Goal: Transaction & Acquisition: Subscribe to service/newsletter

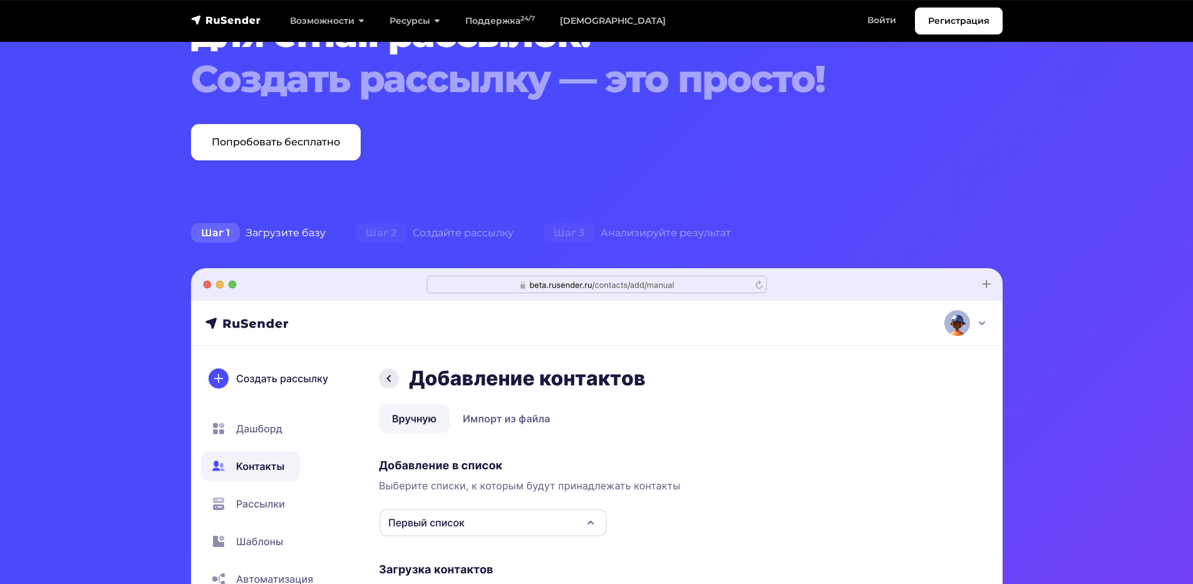
scroll to position [125, 0]
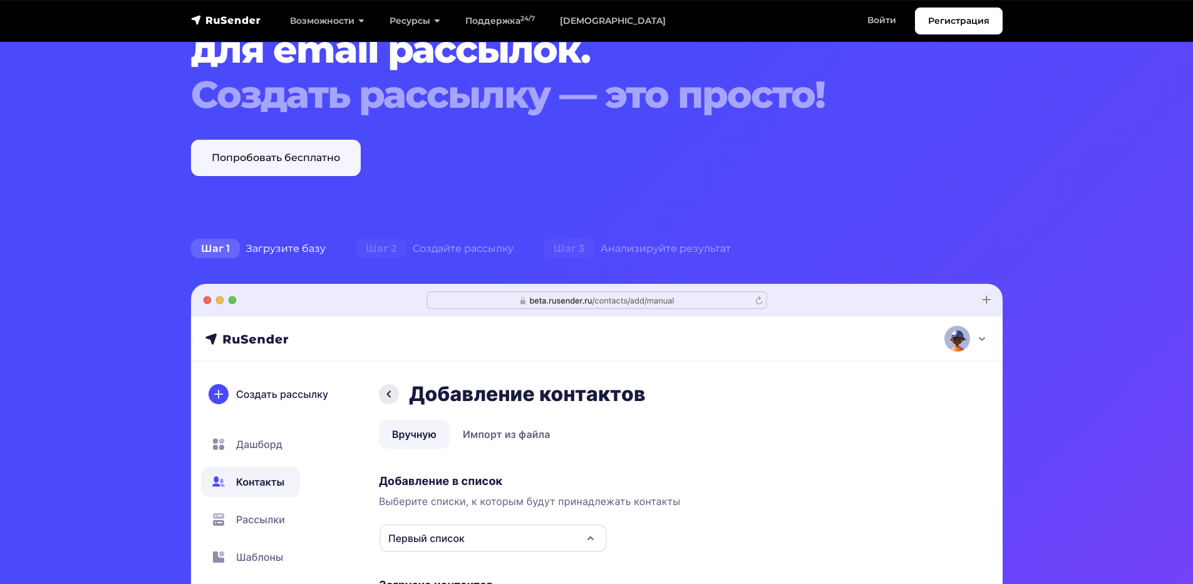
click at [296, 158] on link "Попробовать бесплатно" at bounding box center [276, 158] width 170 height 36
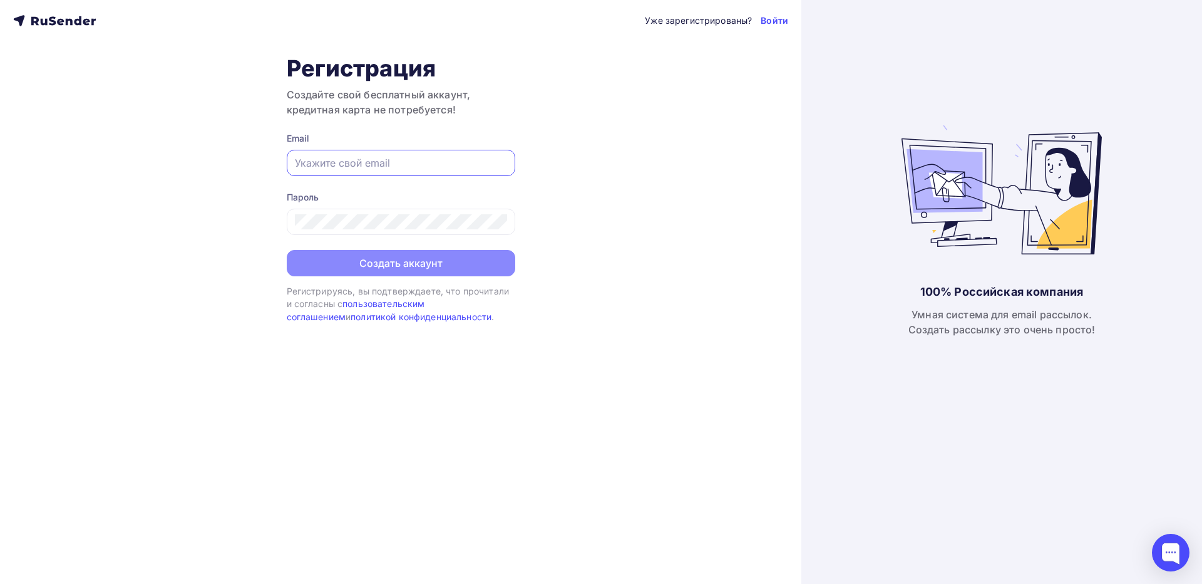
click at [363, 168] on input "text" at bounding box center [401, 162] width 212 height 15
click at [384, 165] on input "text" at bounding box center [401, 162] width 212 height 15
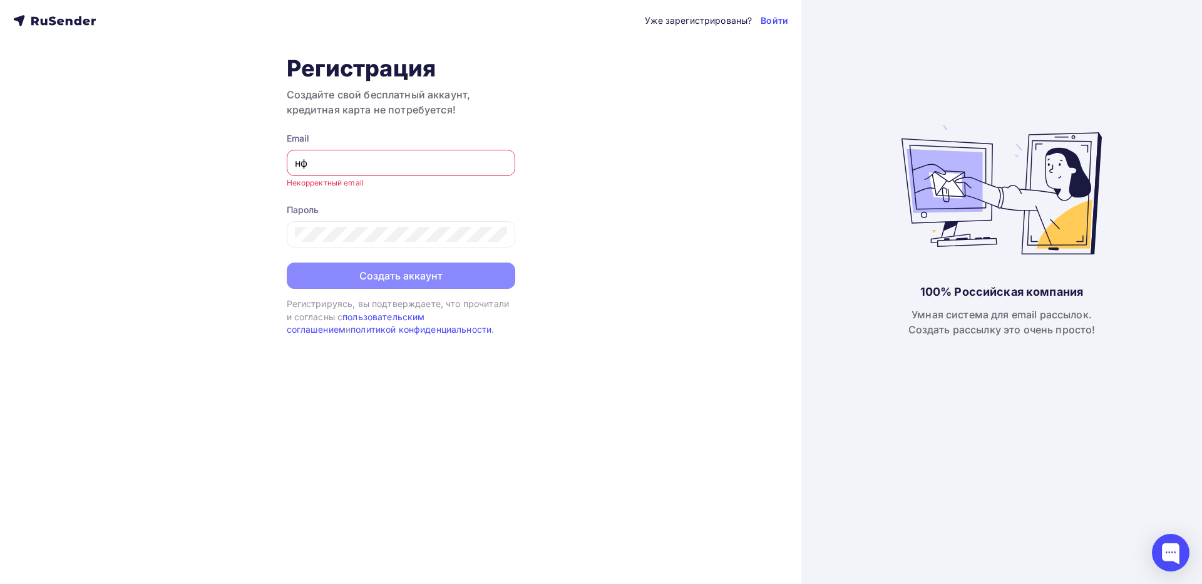
type input "н"
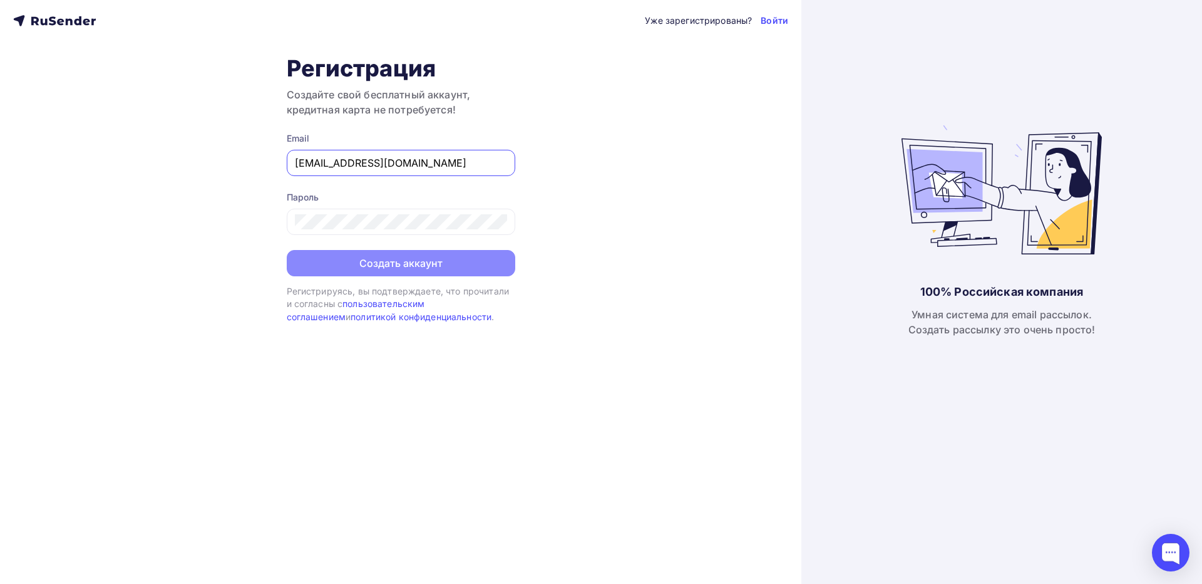
type input "[EMAIL_ADDRESS][DOMAIN_NAME]"
click at [499, 221] on icon at bounding box center [499, 223] width 4 height 4
click at [424, 260] on button "Создать аккаунт" at bounding box center [401, 264] width 229 height 26
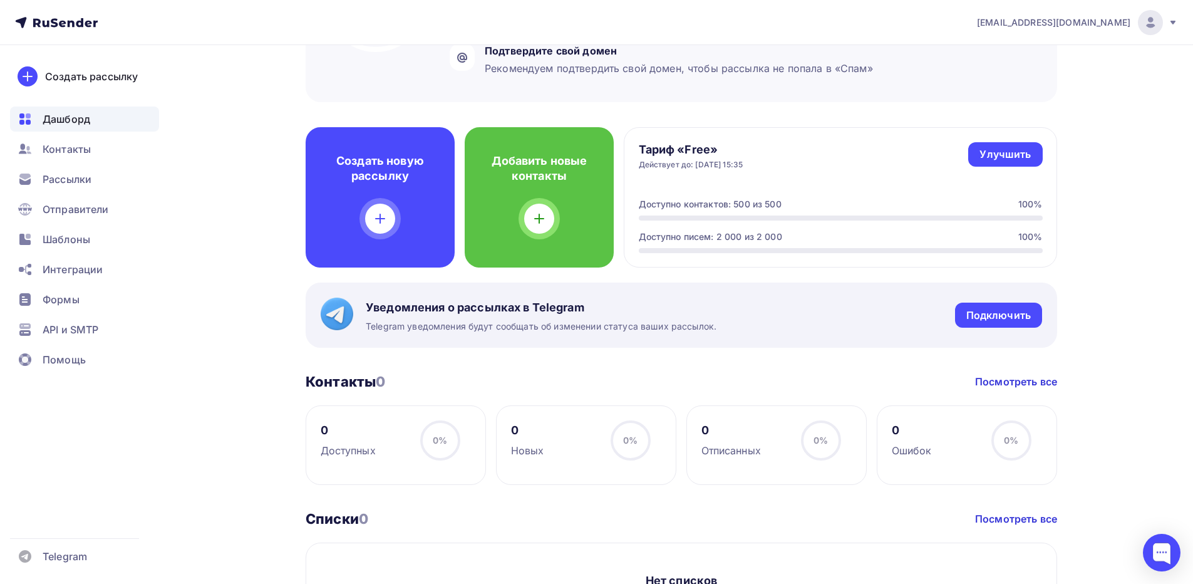
scroll to position [250, 0]
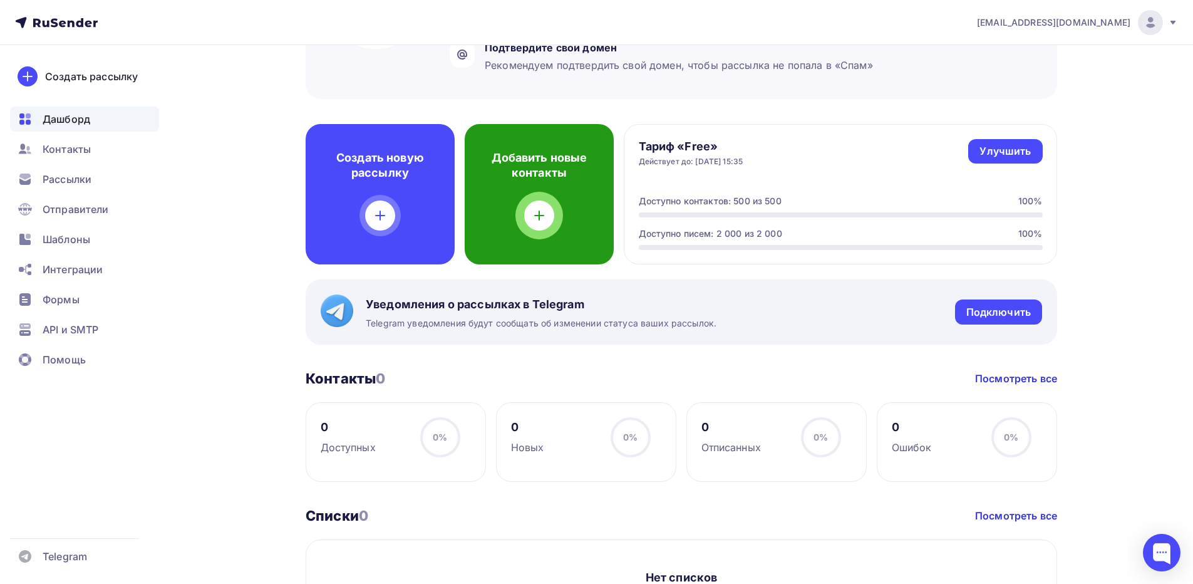
click at [541, 209] on icon at bounding box center [539, 215] width 15 height 15
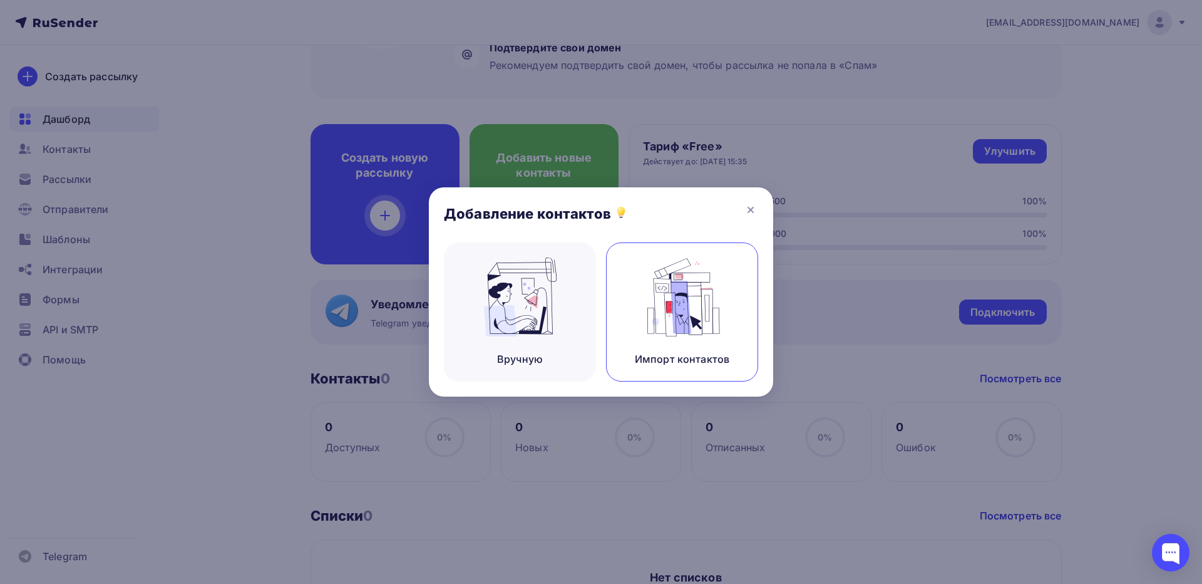
click at [659, 304] on img at bounding box center [682, 296] width 84 height 79
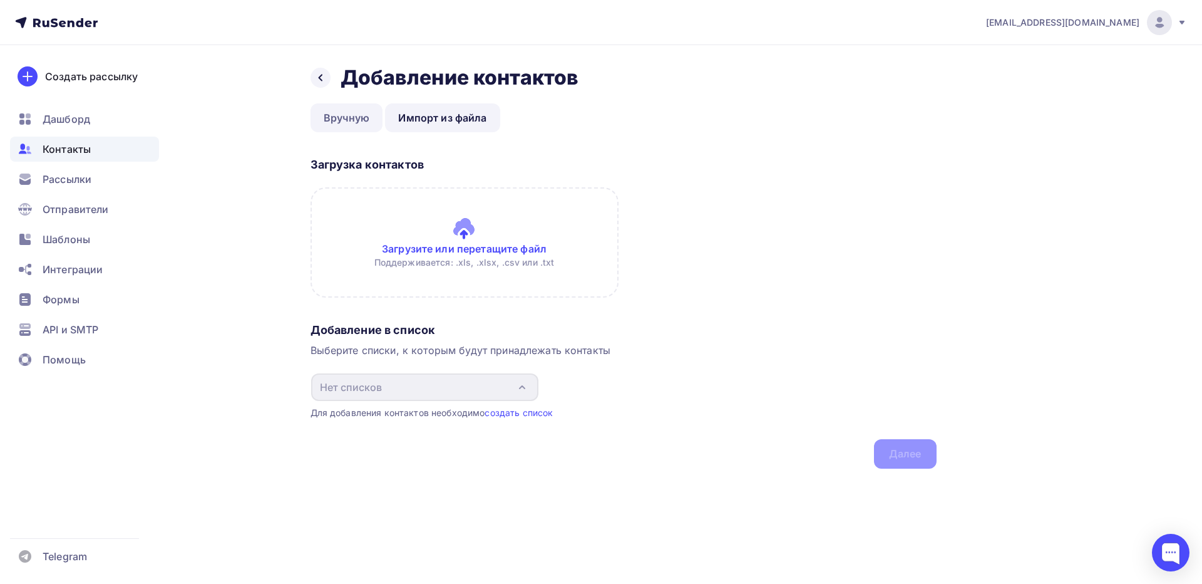
click at [354, 121] on link "Вручную" at bounding box center [347, 117] width 73 height 29
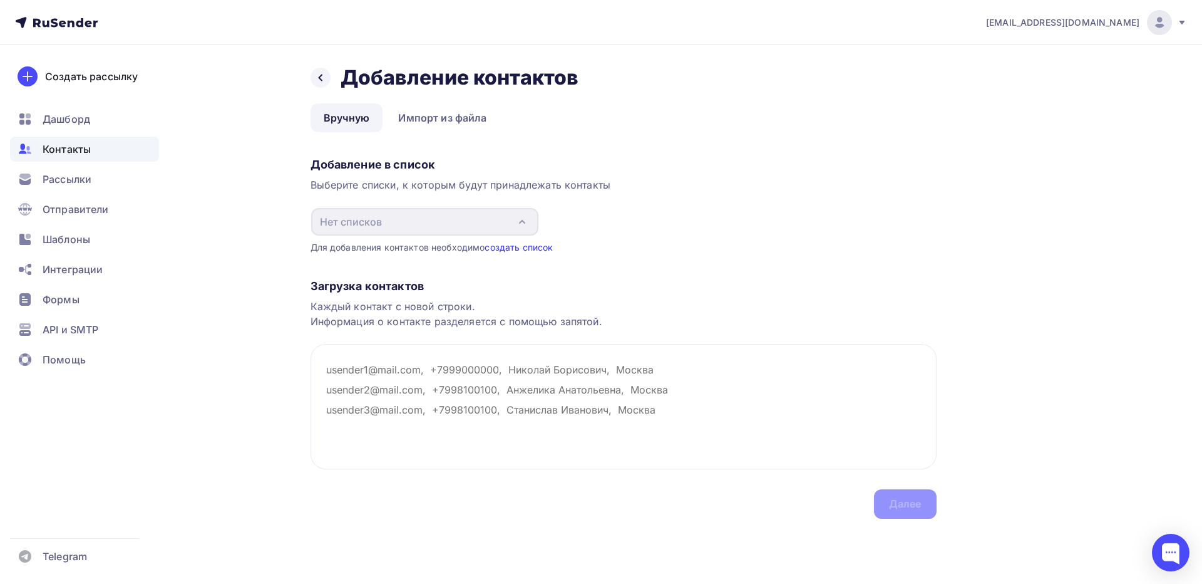
click at [532, 243] on link "создать список" at bounding box center [519, 247] width 68 height 11
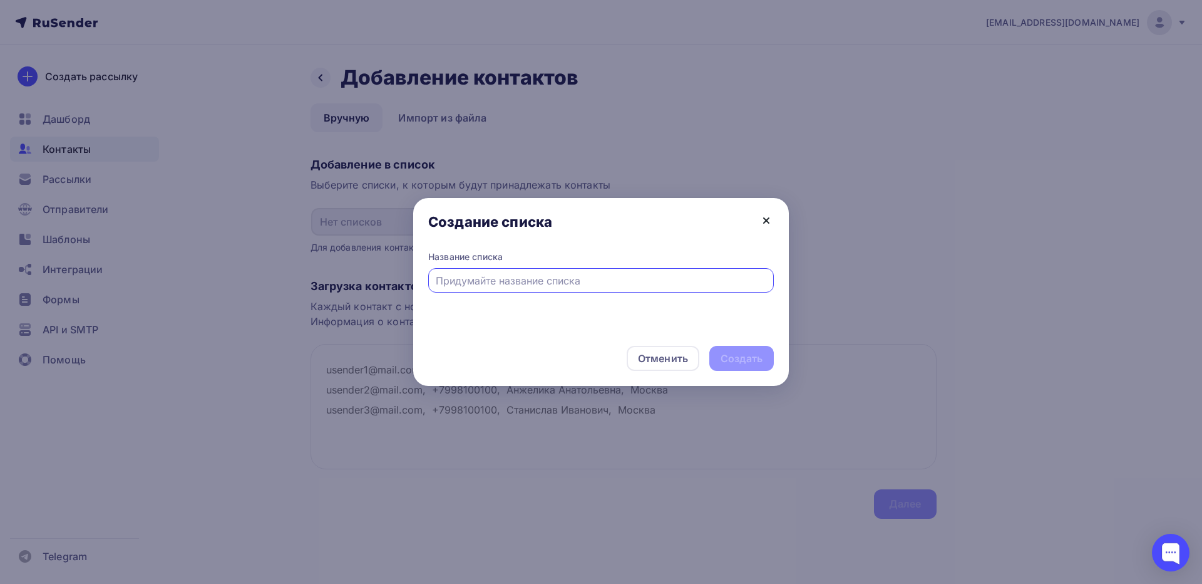
click at [766, 218] on icon at bounding box center [766, 220] width 15 height 15
